Goal: Task Accomplishment & Management: Complete application form

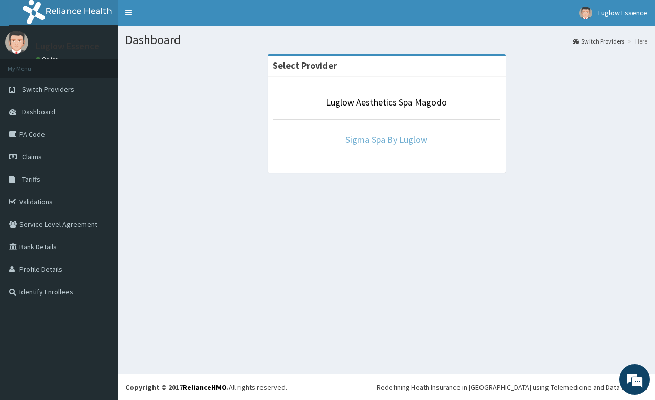
click at [366, 135] on link "Sigma Spa By Luglow" at bounding box center [387, 140] width 82 height 12
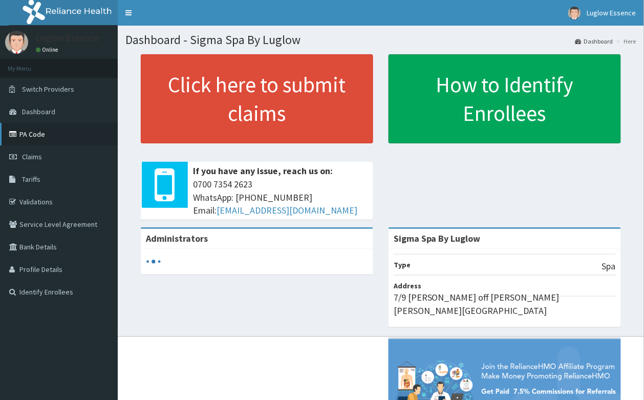
click at [47, 132] on link "PA Code" at bounding box center [59, 134] width 118 height 23
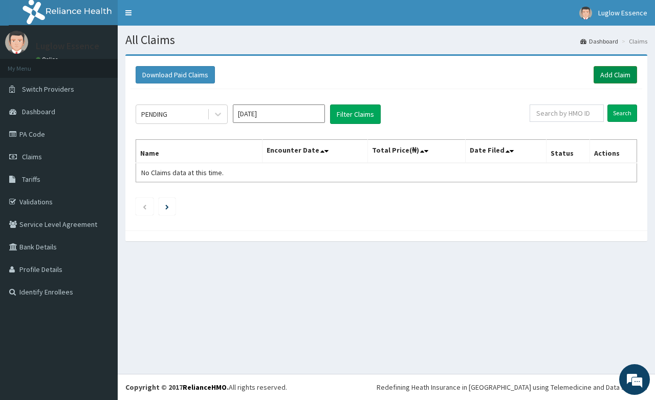
click at [606, 80] on link "Add Claim" at bounding box center [616, 74] width 44 height 17
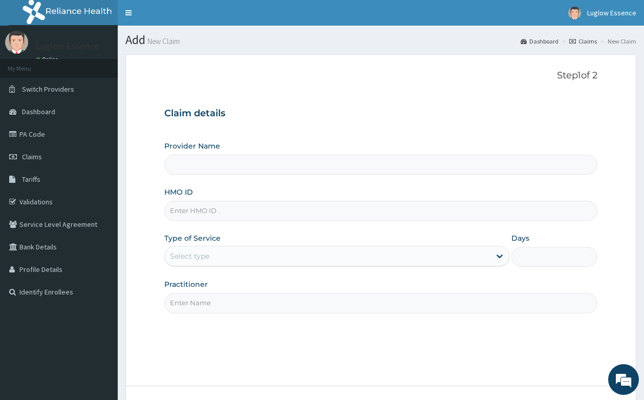
type input "Sigma Spa By Luglow"
type input "1"
paste input "LFL/10017/D"
type input "LFL/10017/D"
click at [242, 290] on div "Practitioner" at bounding box center [381, 296] width 434 height 34
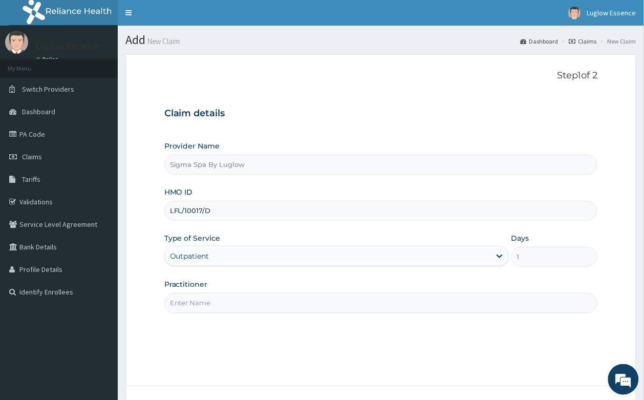
click at [242, 295] on input "Practitioner" at bounding box center [381, 303] width 434 height 20
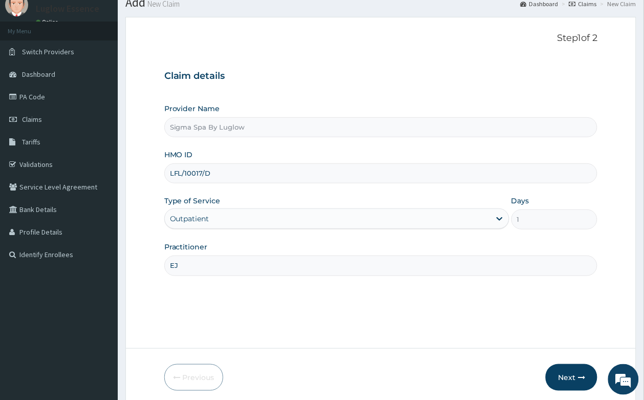
scroll to position [78, 0]
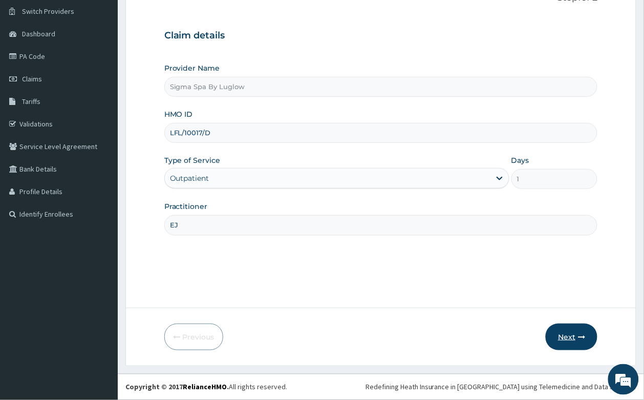
type input "EJ"
click at [556, 338] on button "Next" at bounding box center [572, 337] width 52 height 27
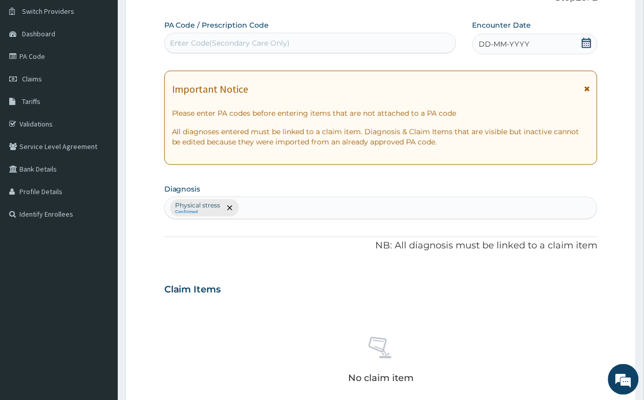
click at [266, 48] on div "Enter Code(Secondary Care Only)" at bounding box center [230, 43] width 120 height 10
paste input "PA/EB7AA6"
type input "PA/EB7AA6"
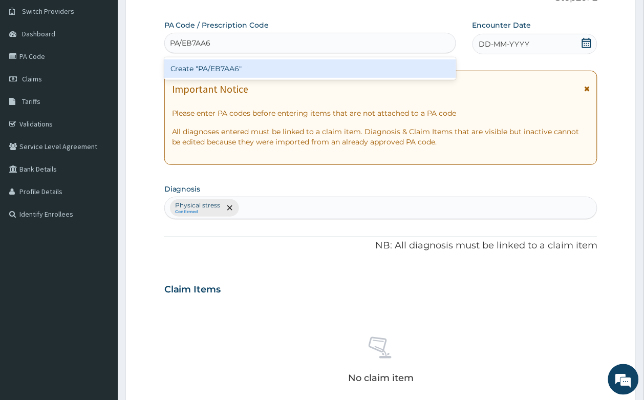
click at [270, 74] on div "Create "PA/EB7AA6"" at bounding box center [310, 68] width 292 height 18
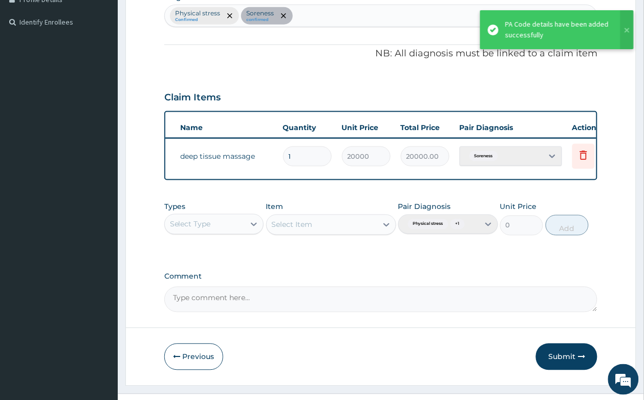
scroll to position [0, 80]
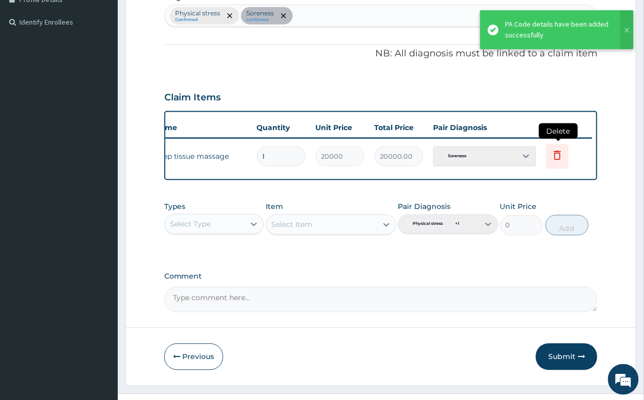
click at [558, 154] on icon at bounding box center [557, 155] width 12 height 12
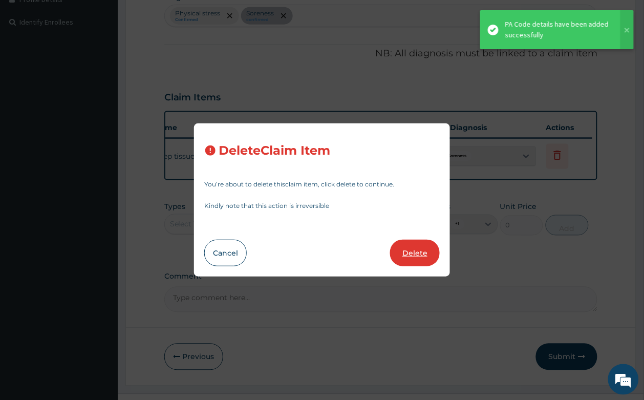
click at [424, 251] on button "Delete" at bounding box center [415, 253] width 50 height 27
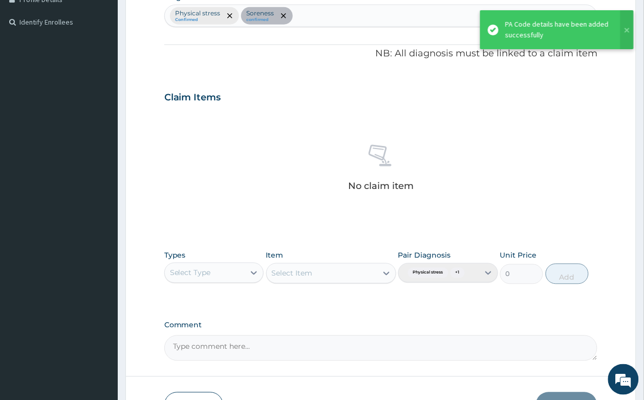
click at [208, 285] on div "Types Select Type Item Select Item Pair Diagnosis Physical stress + 1 Unit Pric…" at bounding box center [381, 267] width 434 height 44
click at [212, 273] on div "Select Type" at bounding box center [205, 273] width 80 height 16
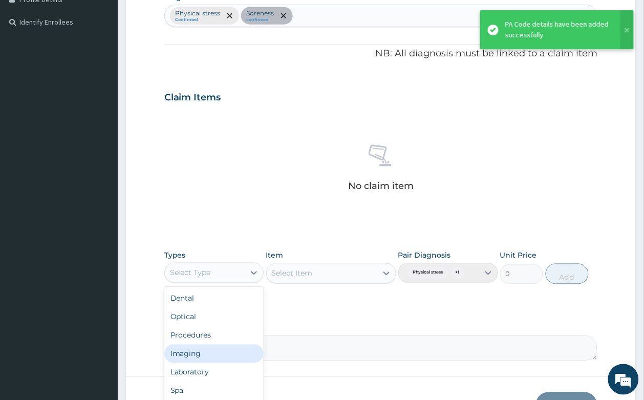
scroll to position [34, 0]
click at [196, 351] on div "Spa" at bounding box center [214, 356] width 100 height 18
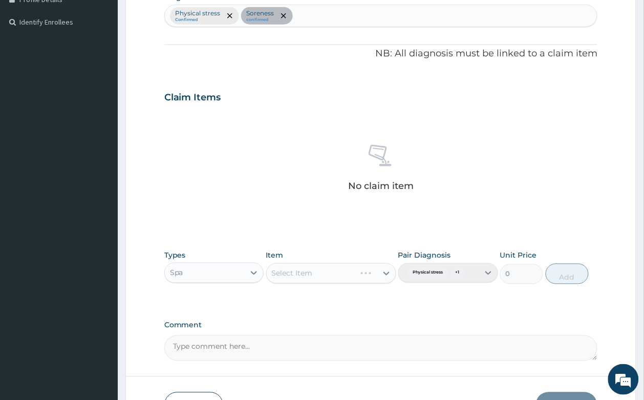
click at [325, 277] on div "Select Item" at bounding box center [331, 273] width 130 height 20
click at [328, 274] on div "Select Item" at bounding box center [331, 273] width 130 height 20
click at [333, 272] on div "Select Item" at bounding box center [331, 273] width 130 height 20
click at [349, 275] on div "Select Item" at bounding box center [322, 273] width 111 height 16
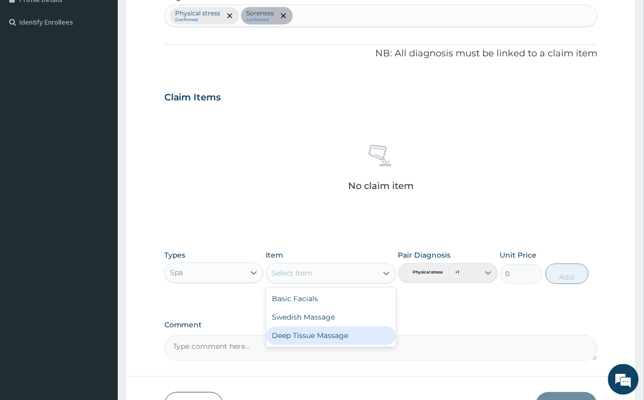
click at [327, 336] on div "Deep Tissue Massage" at bounding box center [331, 336] width 130 height 18
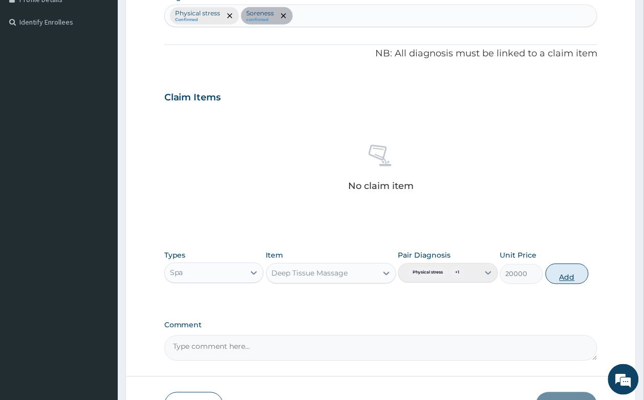
click at [555, 280] on button "Add" at bounding box center [568, 274] width 44 height 20
type input "0"
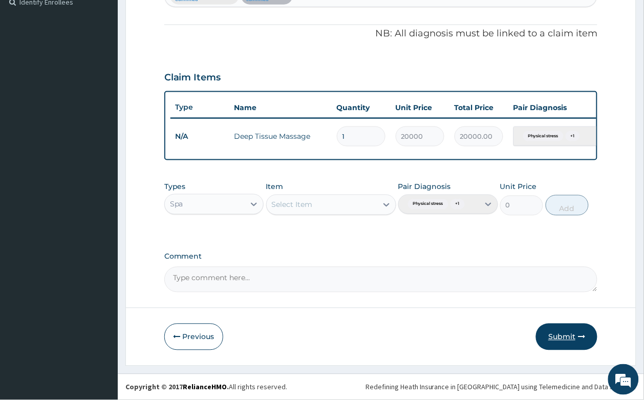
click at [567, 333] on button "Submit" at bounding box center [566, 337] width 61 height 27
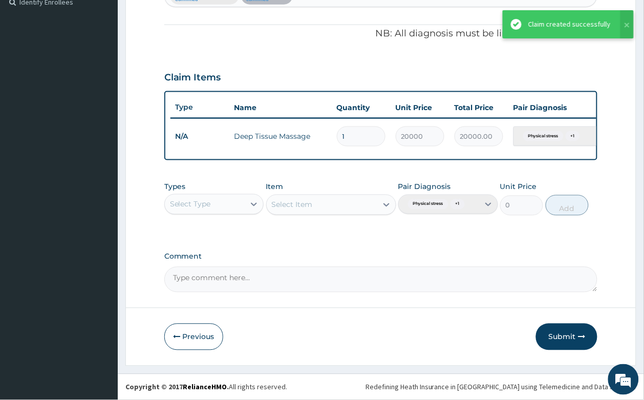
scroll to position [236, 0]
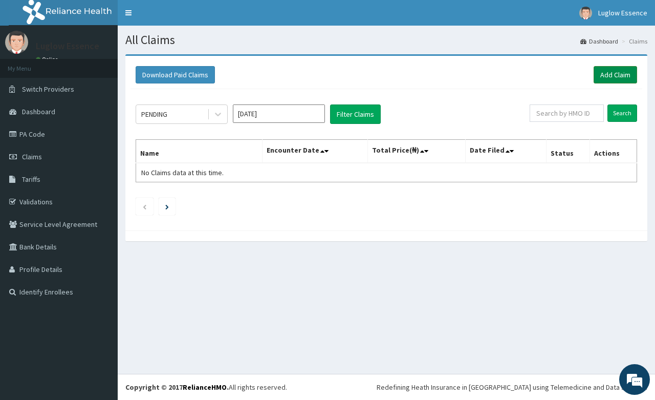
click at [598, 68] on link "Add Claim" at bounding box center [616, 74] width 44 height 17
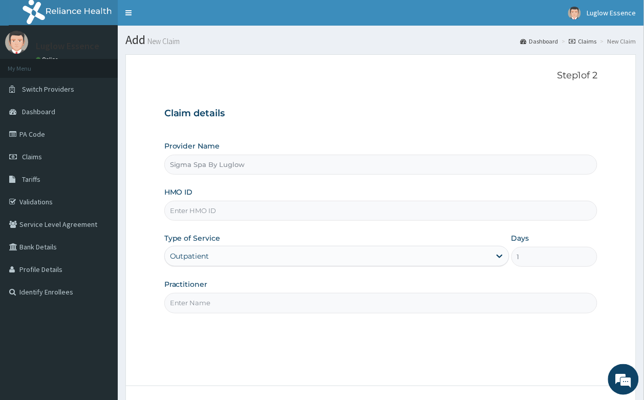
click at [233, 204] on input "HMO ID" at bounding box center [381, 211] width 434 height 20
paste input "LFL/10017/C"
type input "LFL/10017/C"
click at [209, 302] on input "Practitioner" at bounding box center [381, 303] width 434 height 20
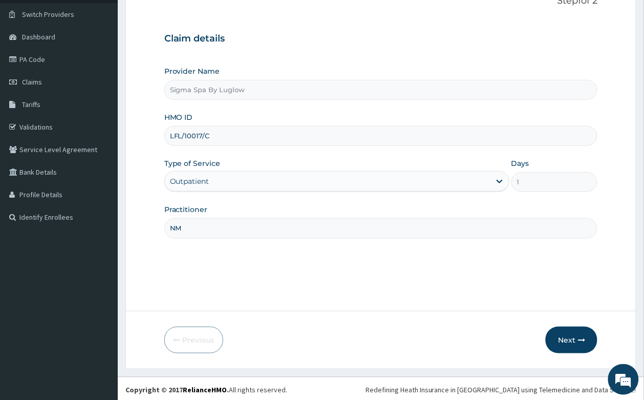
scroll to position [78, 0]
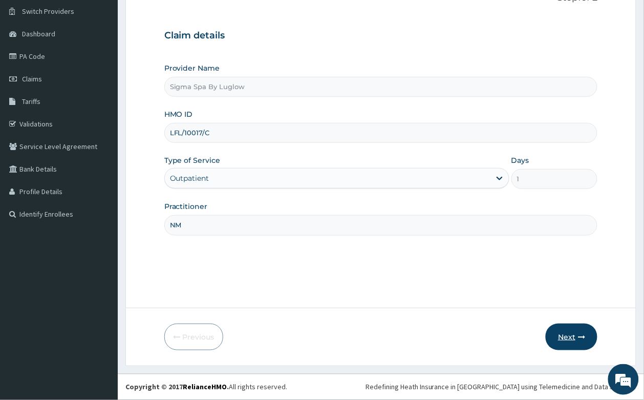
type input "NM"
click at [579, 336] on icon "button" at bounding box center [581, 336] width 7 height 7
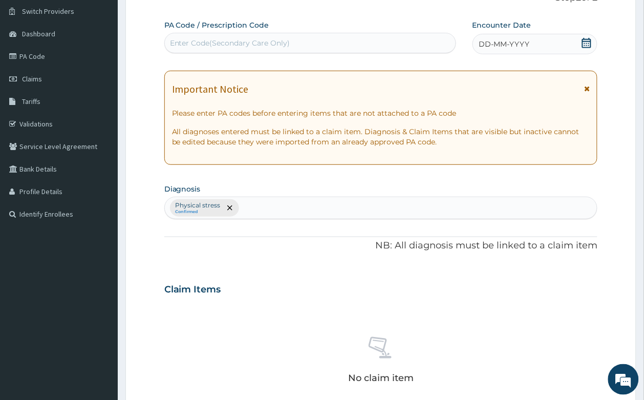
scroll to position [0, 0]
click at [246, 42] on div "Enter Code(Secondary Care Only)" at bounding box center [230, 43] width 120 height 10
paste input "PA/63917F"
type input "PA/63917F"
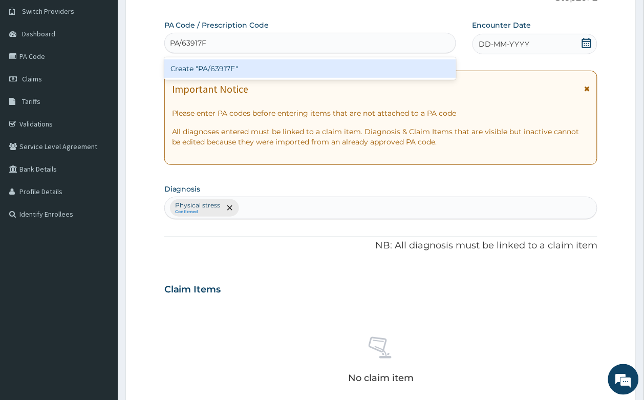
click at [236, 75] on div "Create "PA/63917F"" at bounding box center [310, 68] width 292 height 18
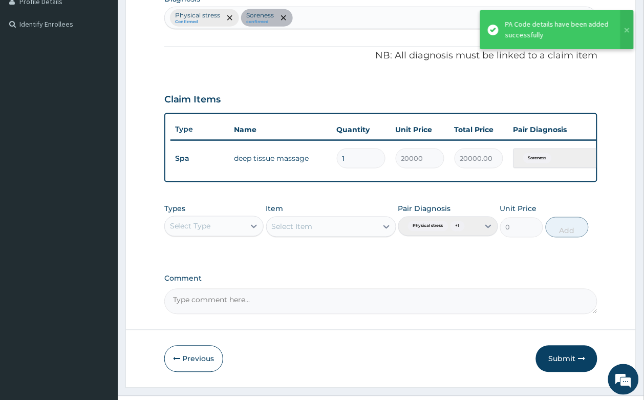
scroll to position [270, 0]
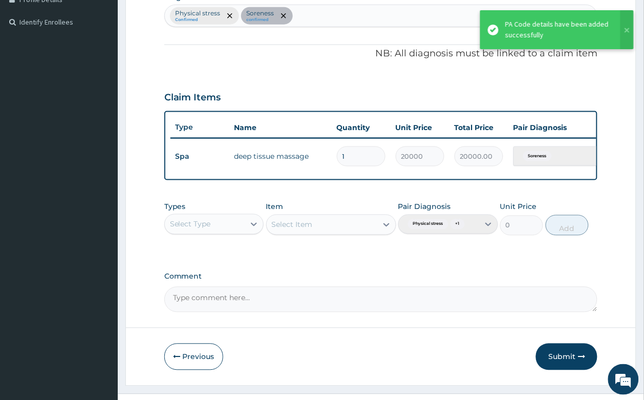
click at [574, 178] on div "Type Name Quantity Unit Price Total Price Pair Diagnosis Actions Spa deep tissu…" at bounding box center [381, 145] width 434 height 69
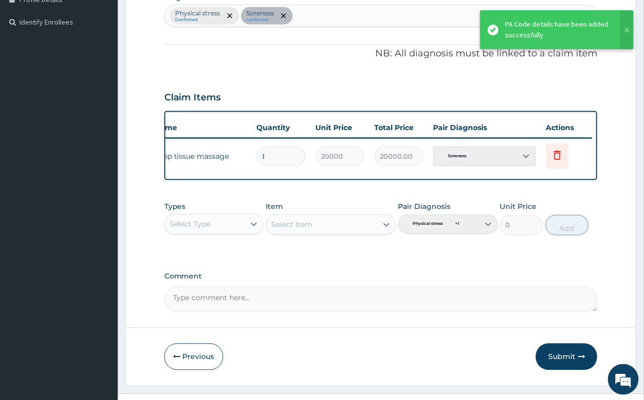
click at [568, 158] on td "Delete" at bounding box center [566, 156] width 51 height 35
click at [561, 158] on icon at bounding box center [557, 155] width 12 height 12
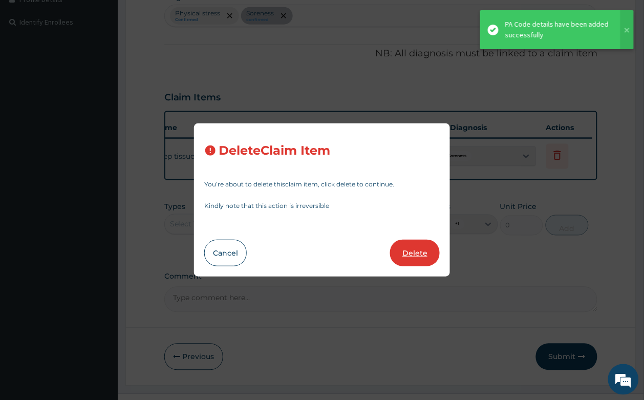
click at [422, 254] on button "Delete" at bounding box center [415, 253] width 50 height 27
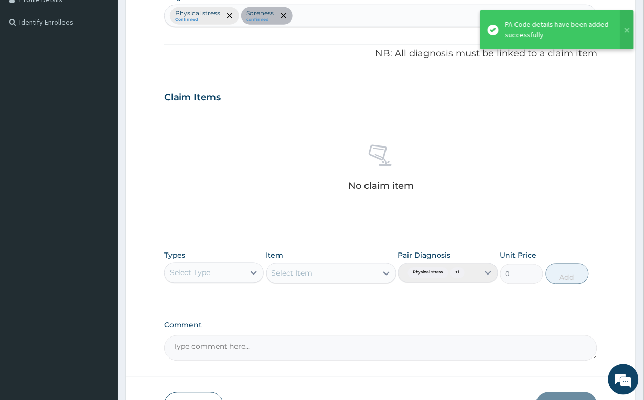
drag, startPoint x: 229, startPoint y: 261, endPoint x: 224, endPoint y: 268, distance: 8.1
click at [227, 265] on div "Types Select Type" at bounding box center [214, 267] width 100 height 34
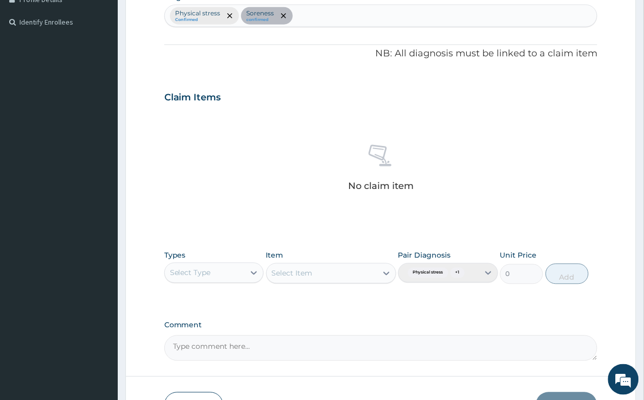
click at [223, 270] on div "Select Type" at bounding box center [205, 273] width 80 height 16
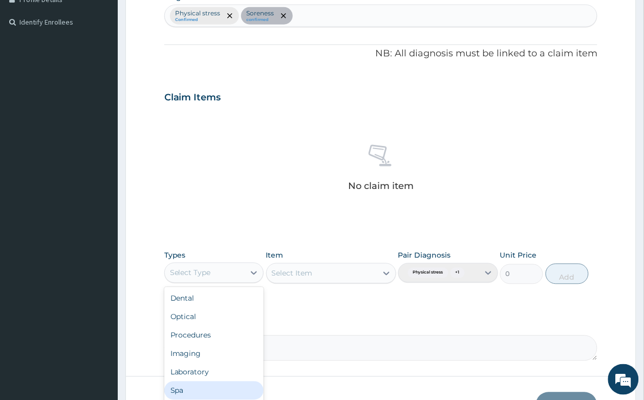
click at [200, 383] on div "Spa" at bounding box center [214, 390] width 100 height 18
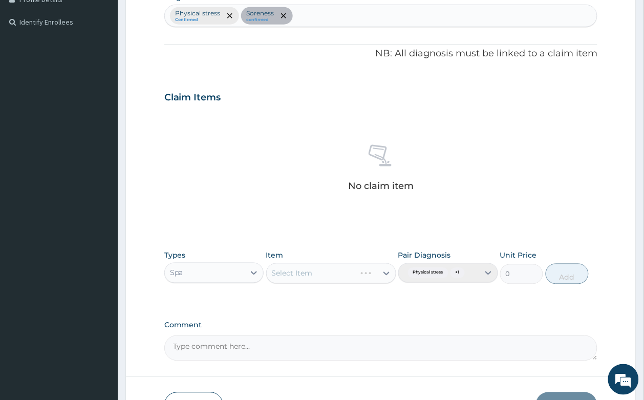
click at [329, 275] on div "Select Item" at bounding box center [331, 273] width 130 height 20
click at [347, 272] on div "Select Item" at bounding box center [322, 273] width 111 height 16
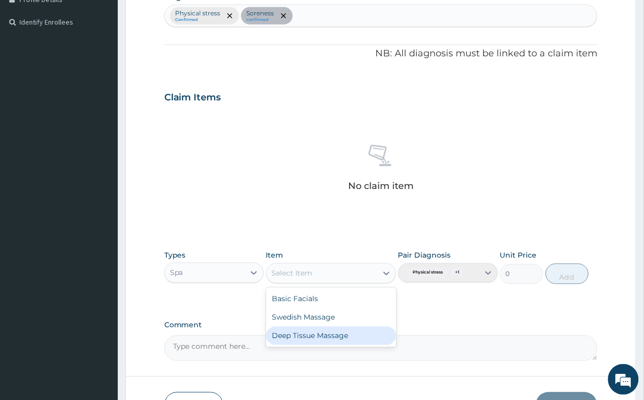
click at [318, 335] on div "Deep Tissue Massage" at bounding box center [331, 336] width 130 height 18
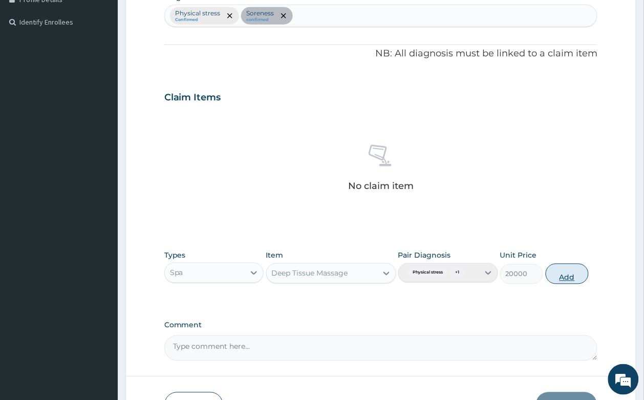
click at [561, 273] on button "Add" at bounding box center [568, 274] width 44 height 20
type input "0"
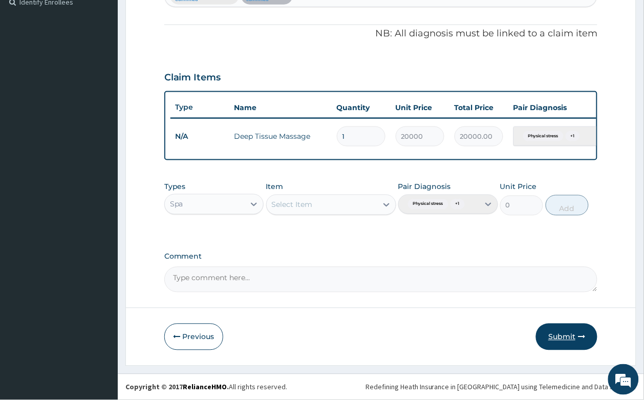
click at [559, 336] on button "Submit" at bounding box center [566, 337] width 61 height 27
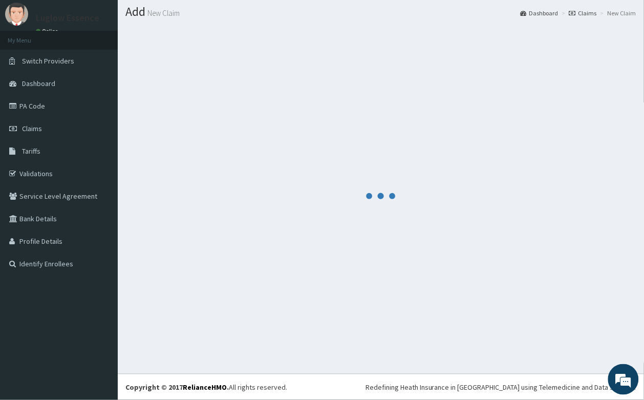
scroll to position [28, 0]
